Goal: Information Seeking & Learning: Find specific fact

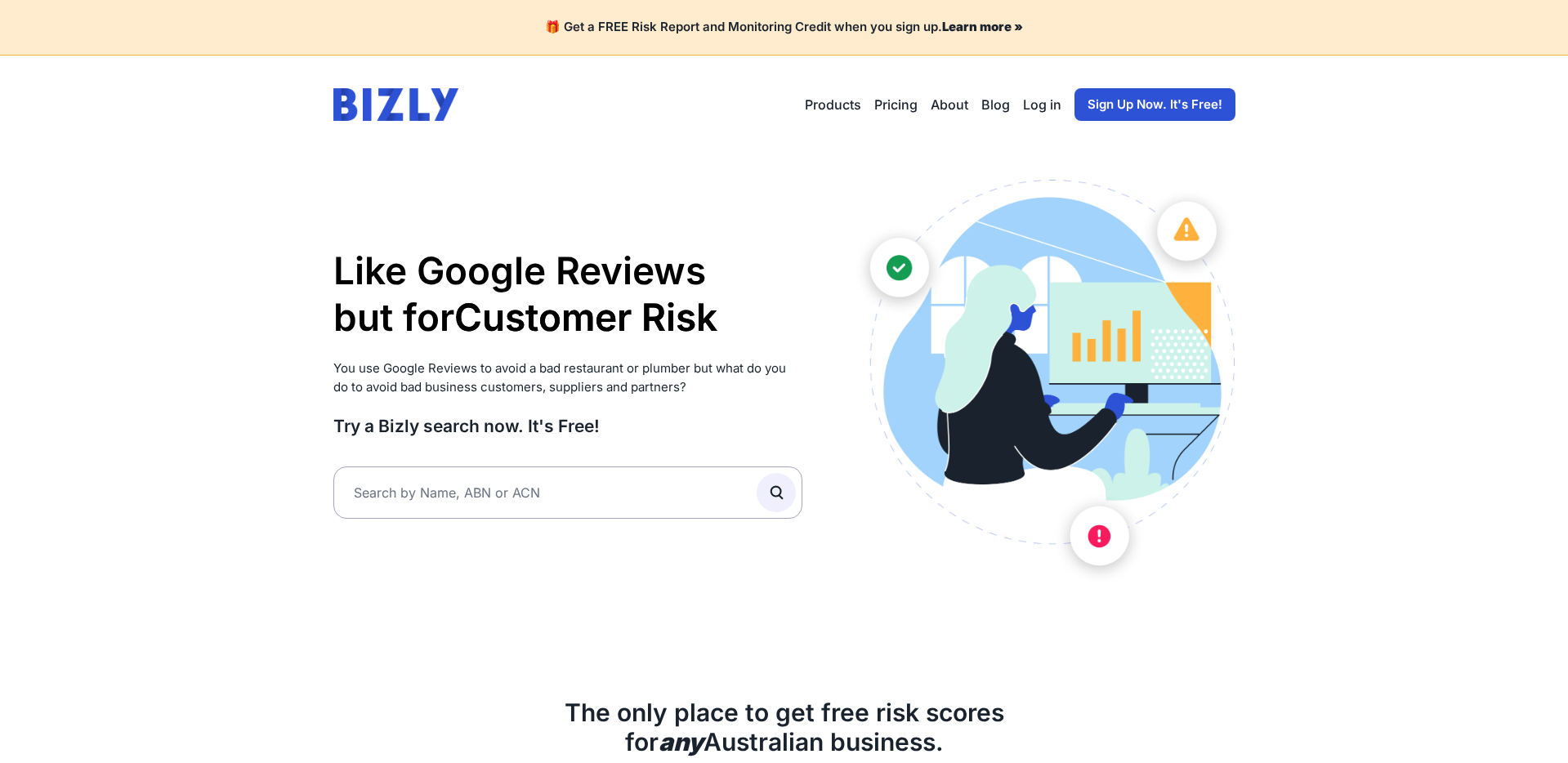
click at [585, 511] on input "text" at bounding box center [568, 493] width 470 height 52
type input "dadsd"
click at [786, 500] on button "submit" at bounding box center [776, 492] width 39 height 39
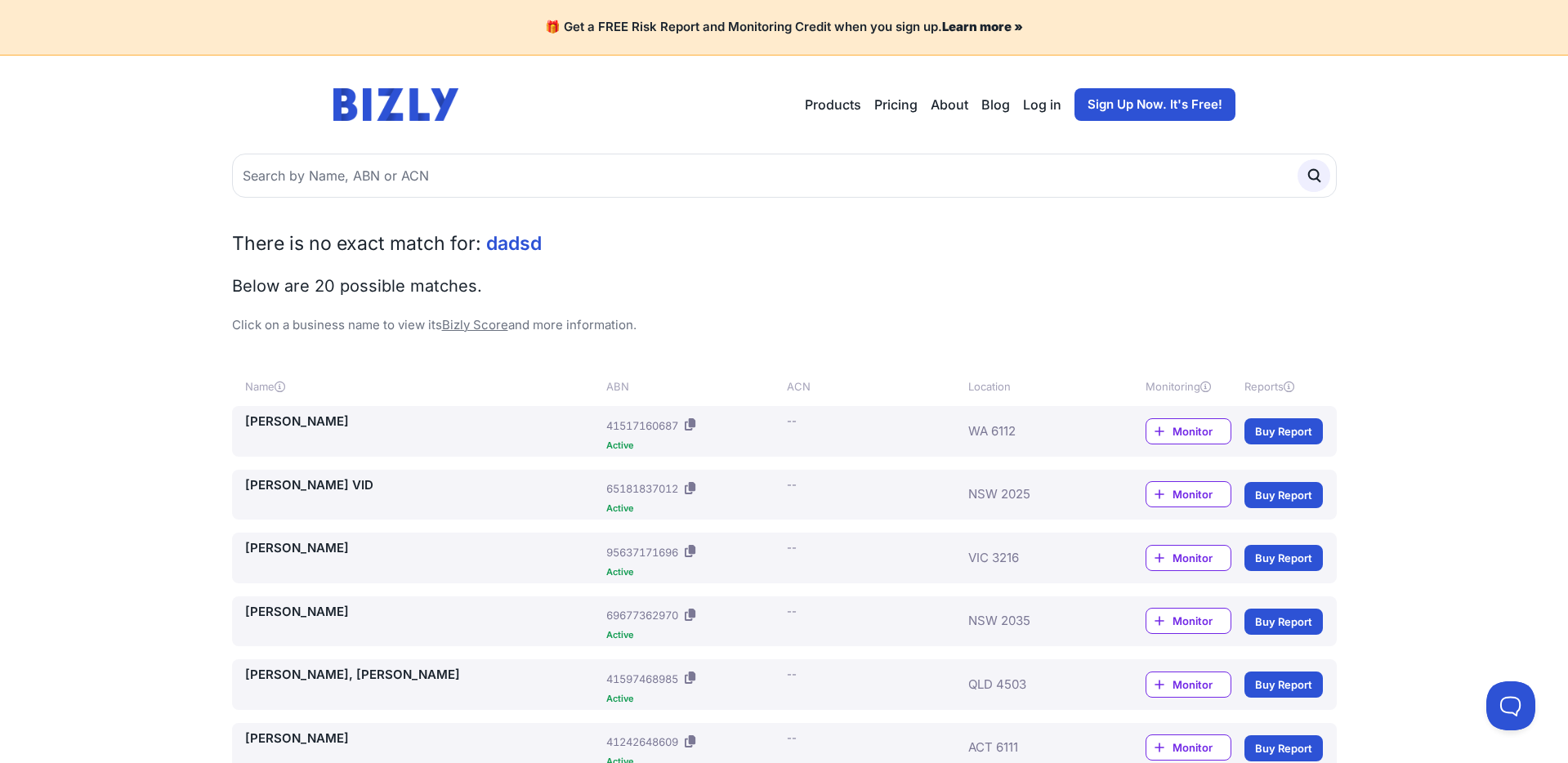
click at [337, 612] on link "DADSON, PAULA ANNIE" at bounding box center [422, 612] width 355 height 19
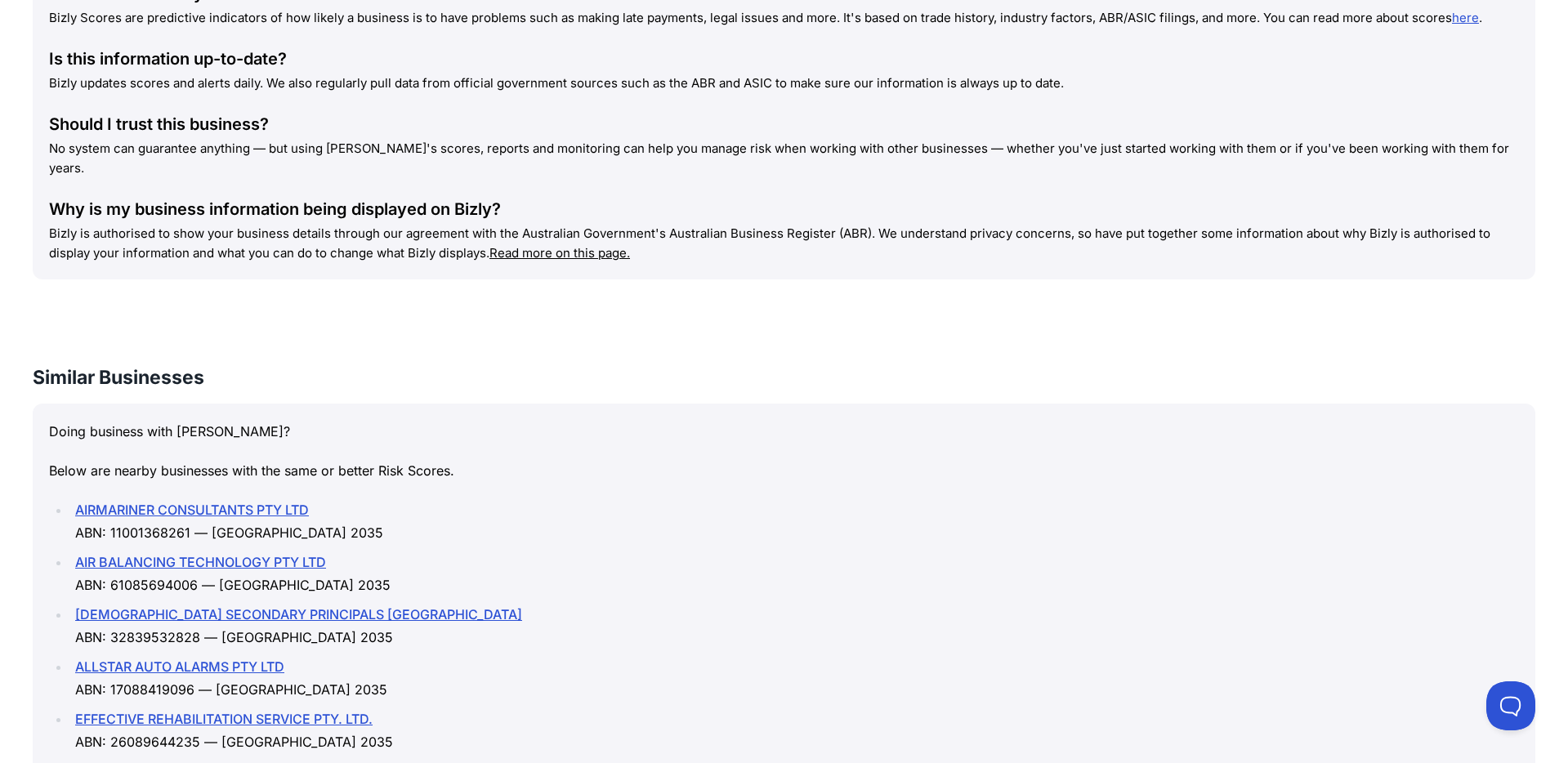
scroll to position [1899, 0]
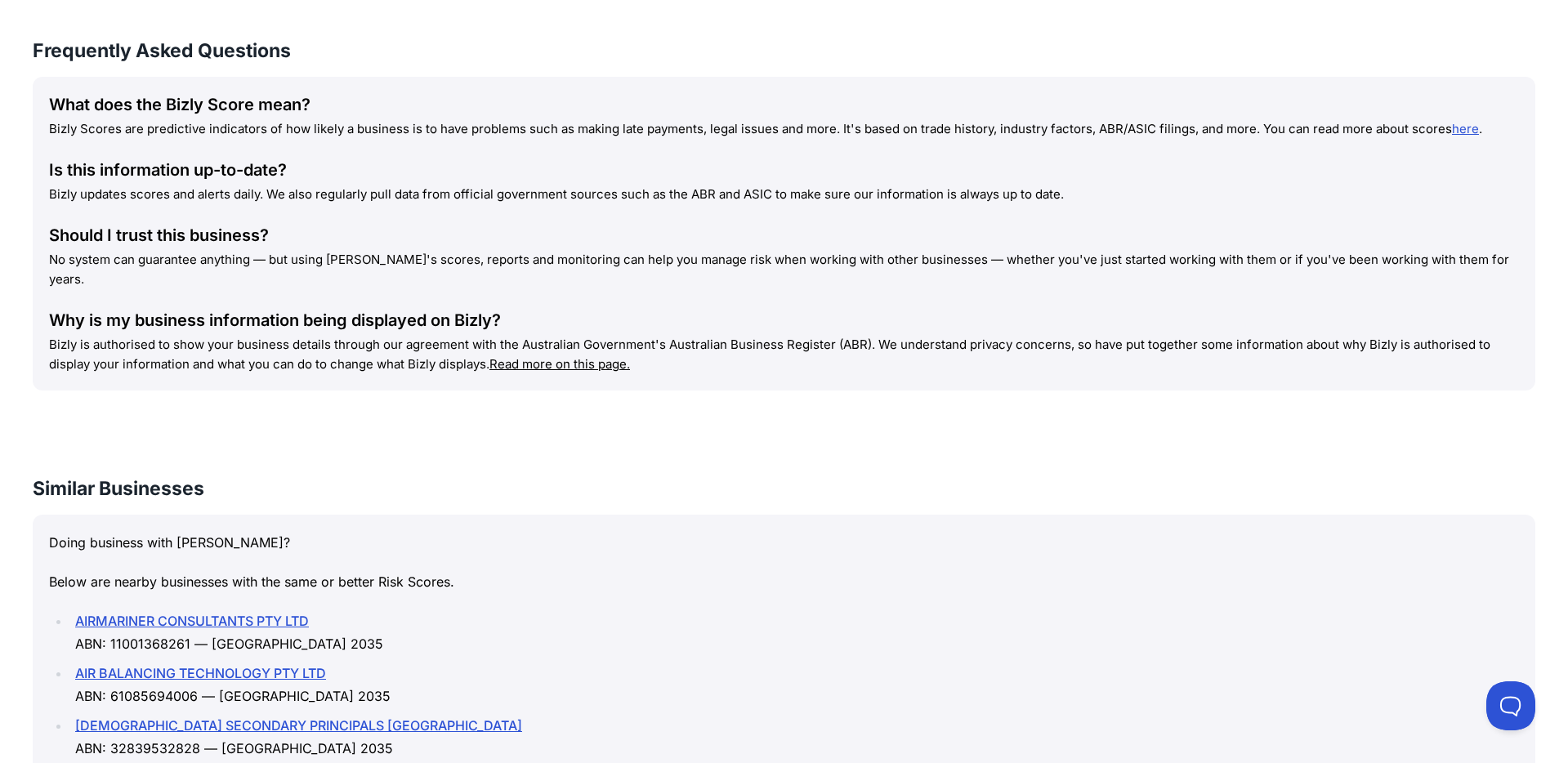
scroll to position [1776, 0]
